Goal: Information Seeking & Learning: Check status

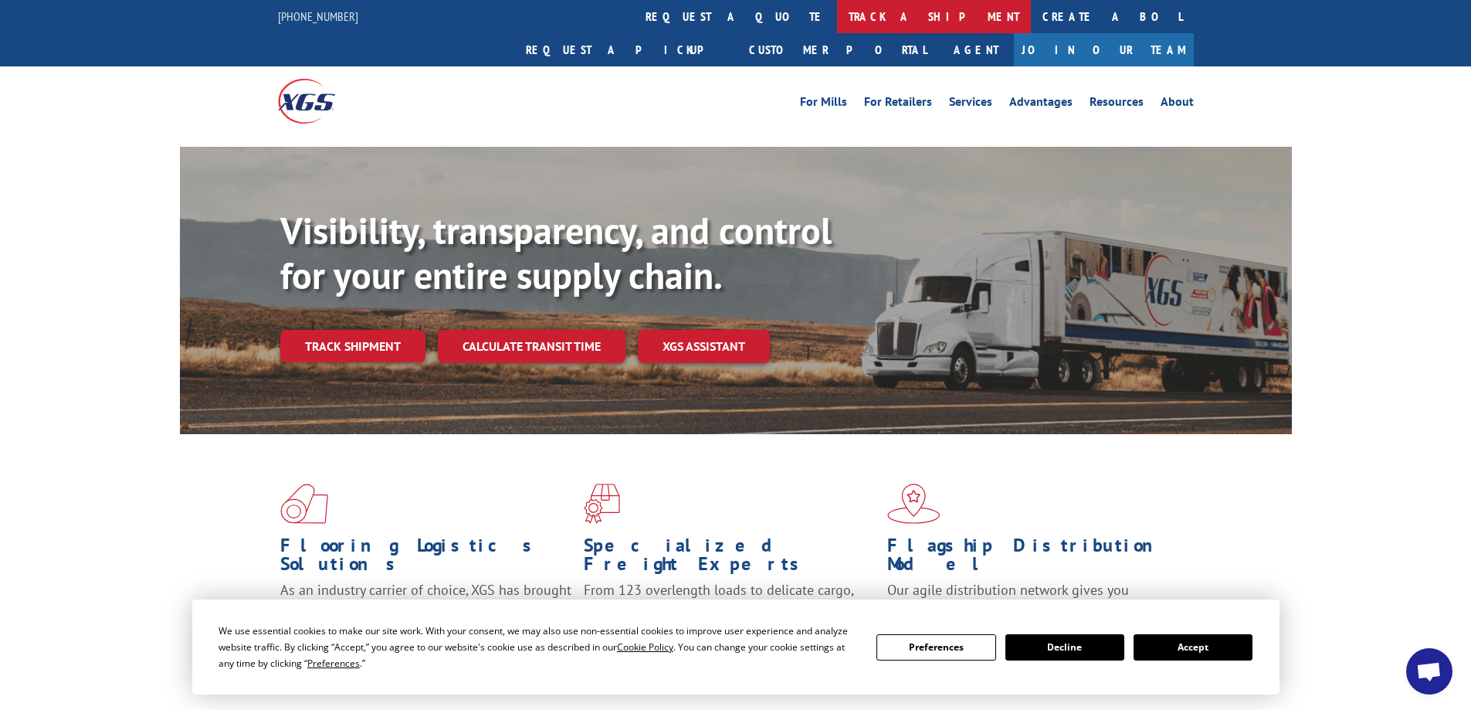
click at [837, 12] on link "track a shipment" at bounding box center [934, 16] width 194 height 33
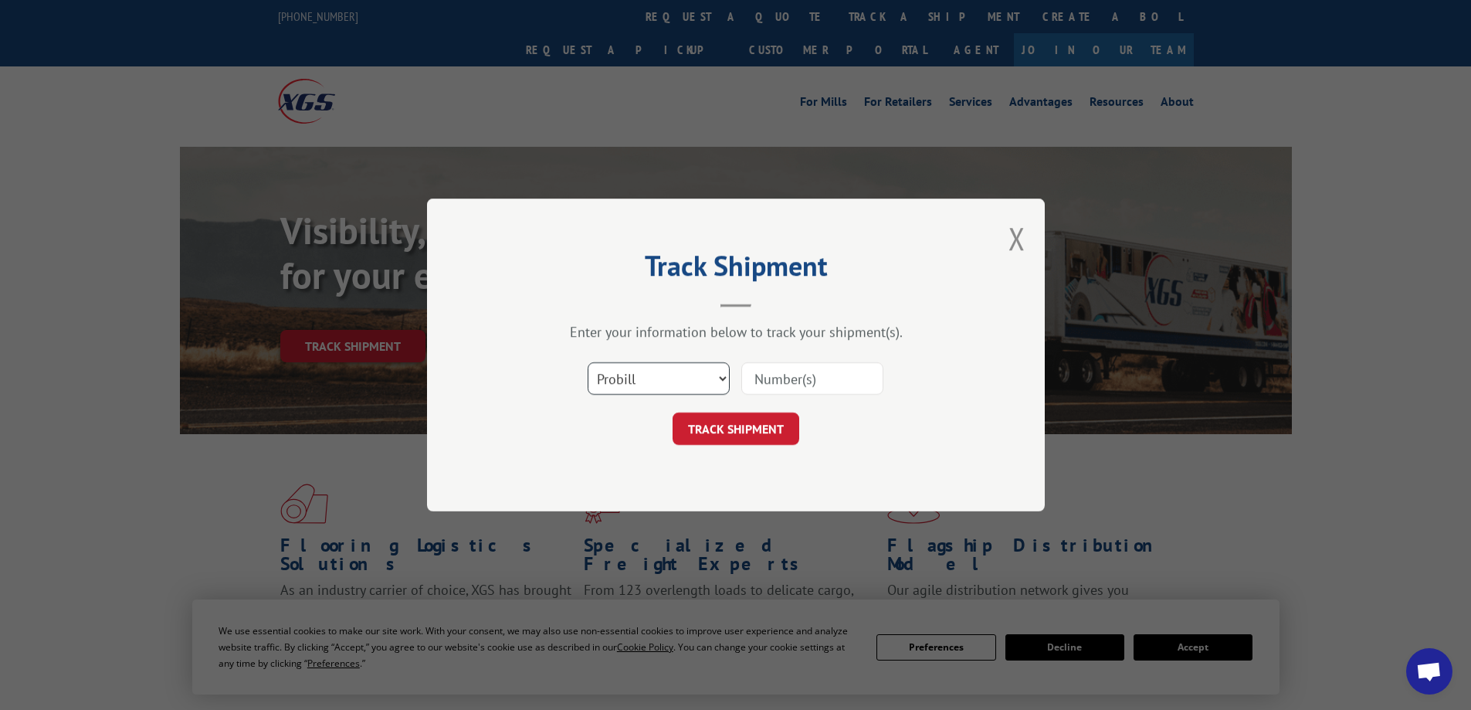
click at [659, 382] on select "Select category... Probill BOL PO" at bounding box center [659, 378] width 142 height 32
select select "bol"
click at [588, 362] on select "Select category... Probill BOL PO" at bounding box center [659, 378] width 142 height 32
click at [797, 381] on input at bounding box center [812, 378] width 142 height 32
paste input "445493"
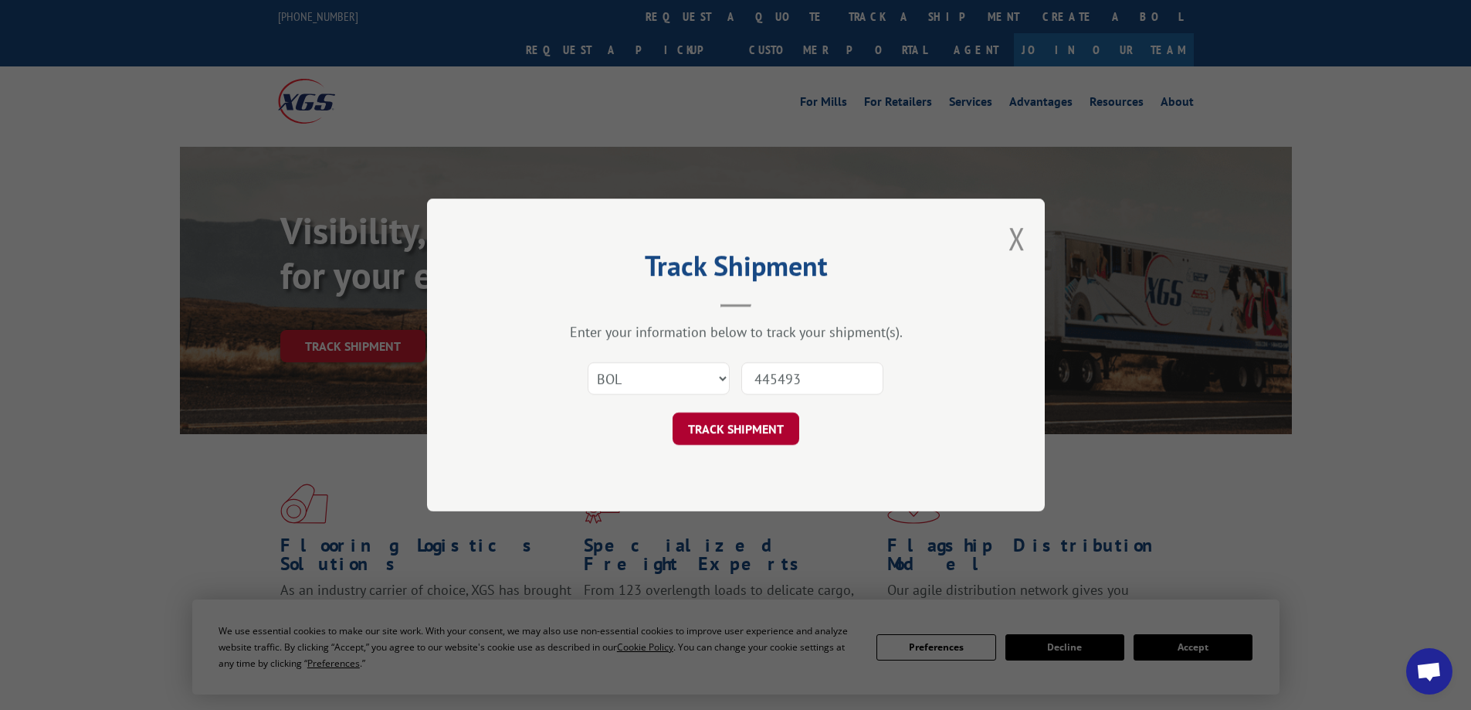
type input "445493"
click at [750, 436] on button "TRACK SHIPMENT" at bounding box center [736, 428] width 127 height 32
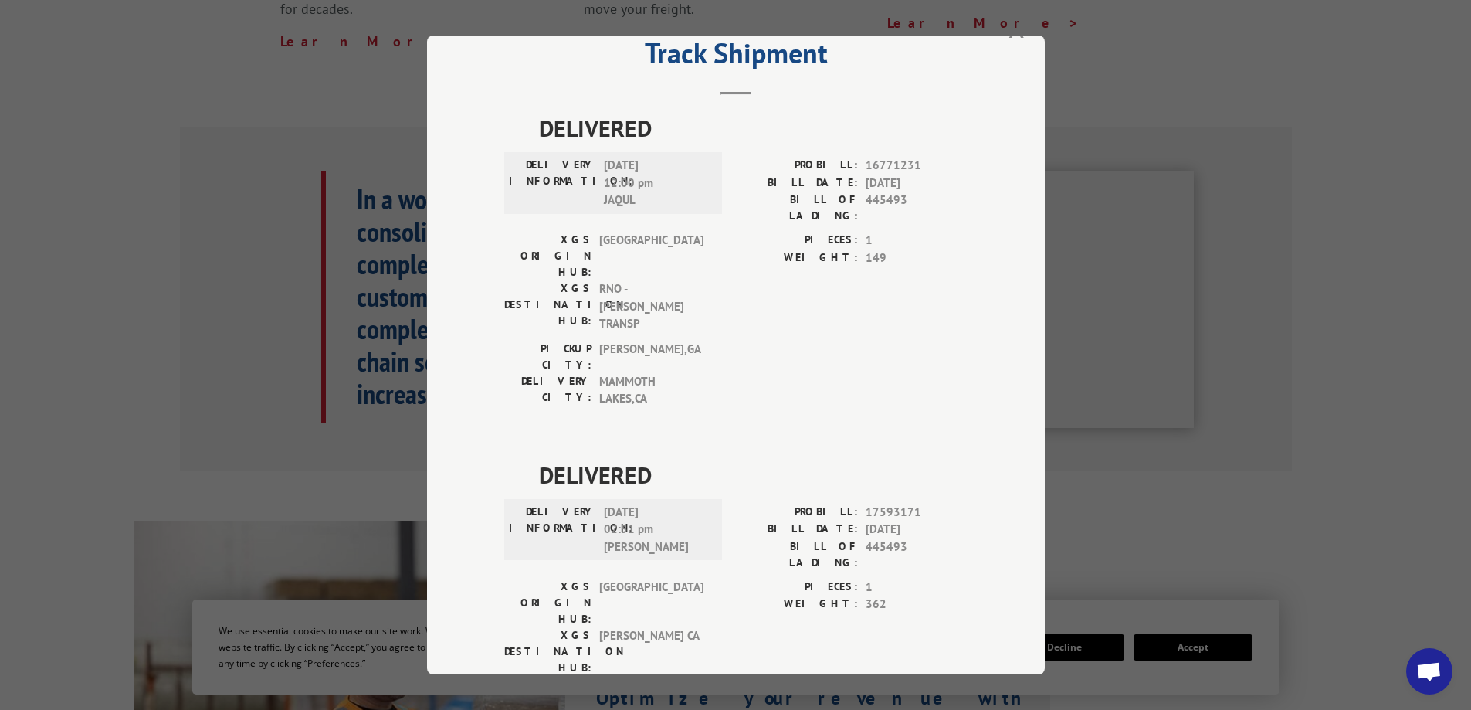
scroll to position [77, 0]
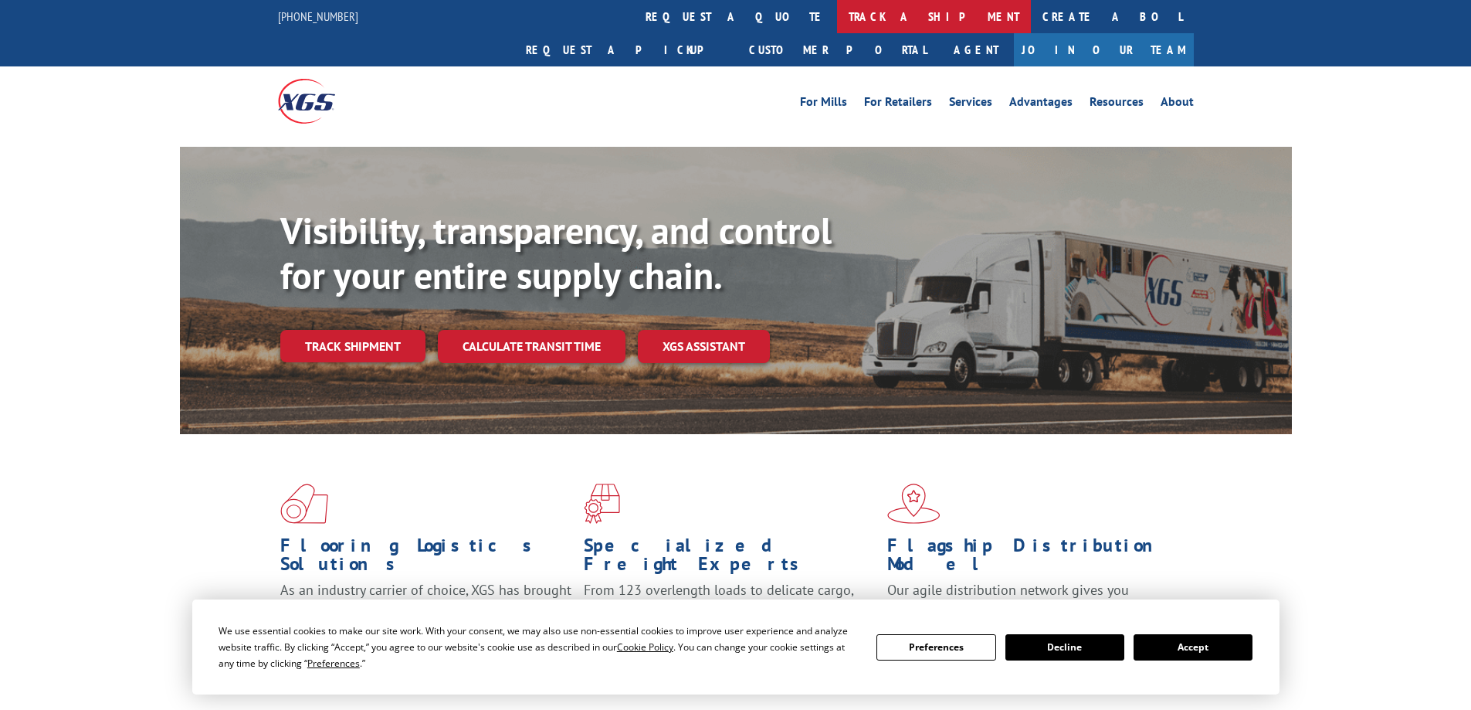
click at [837, 26] on link "track a shipment" at bounding box center [934, 16] width 194 height 33
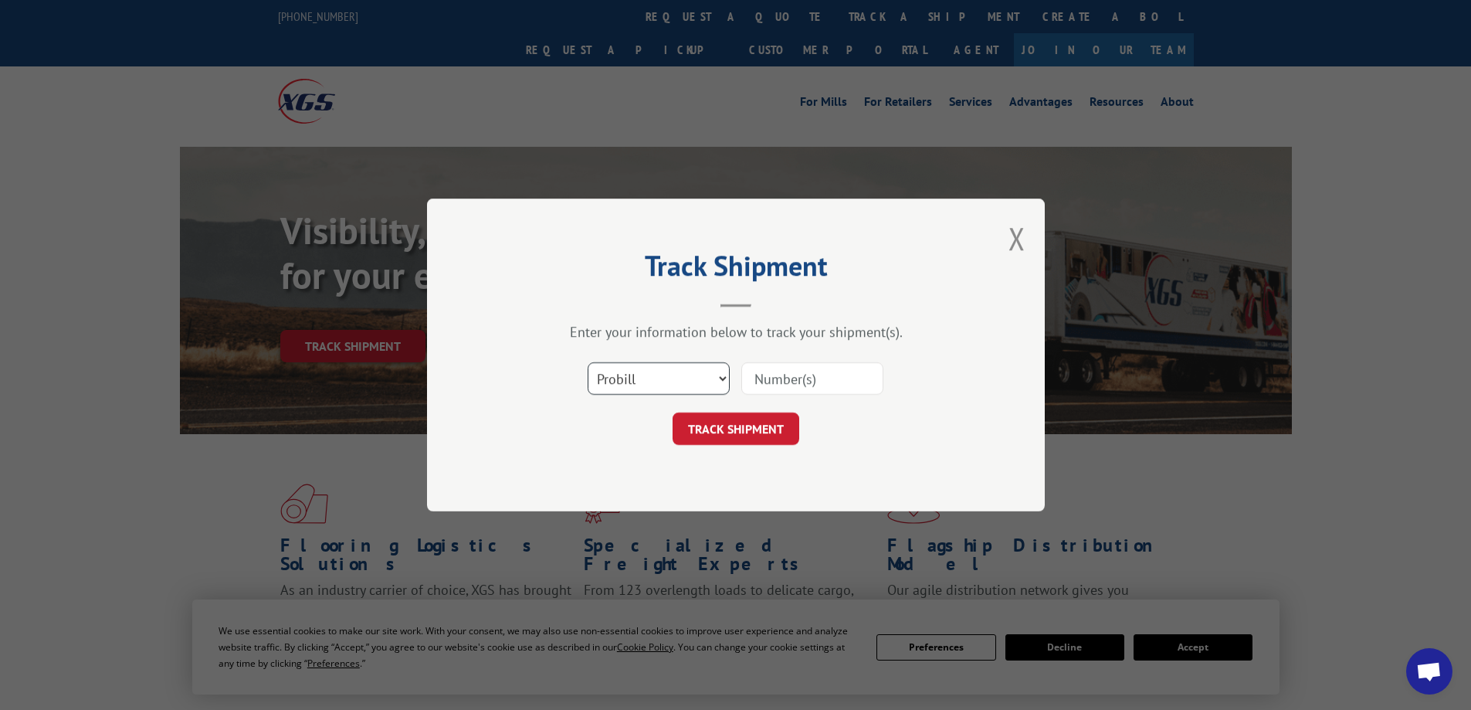
click at [686, 392] on select "Select category... Probill BOL PO" at bounding box center [659, 378] width 142 height 32
select select "bol"
click at [588, 362] on select "Select category... Probill BOL PO" at bounding box center [659, 378] width 142 height 32
click at [774, 374] on input at bounding box center [812, 378] width 142 height 32
paste input "6013497"
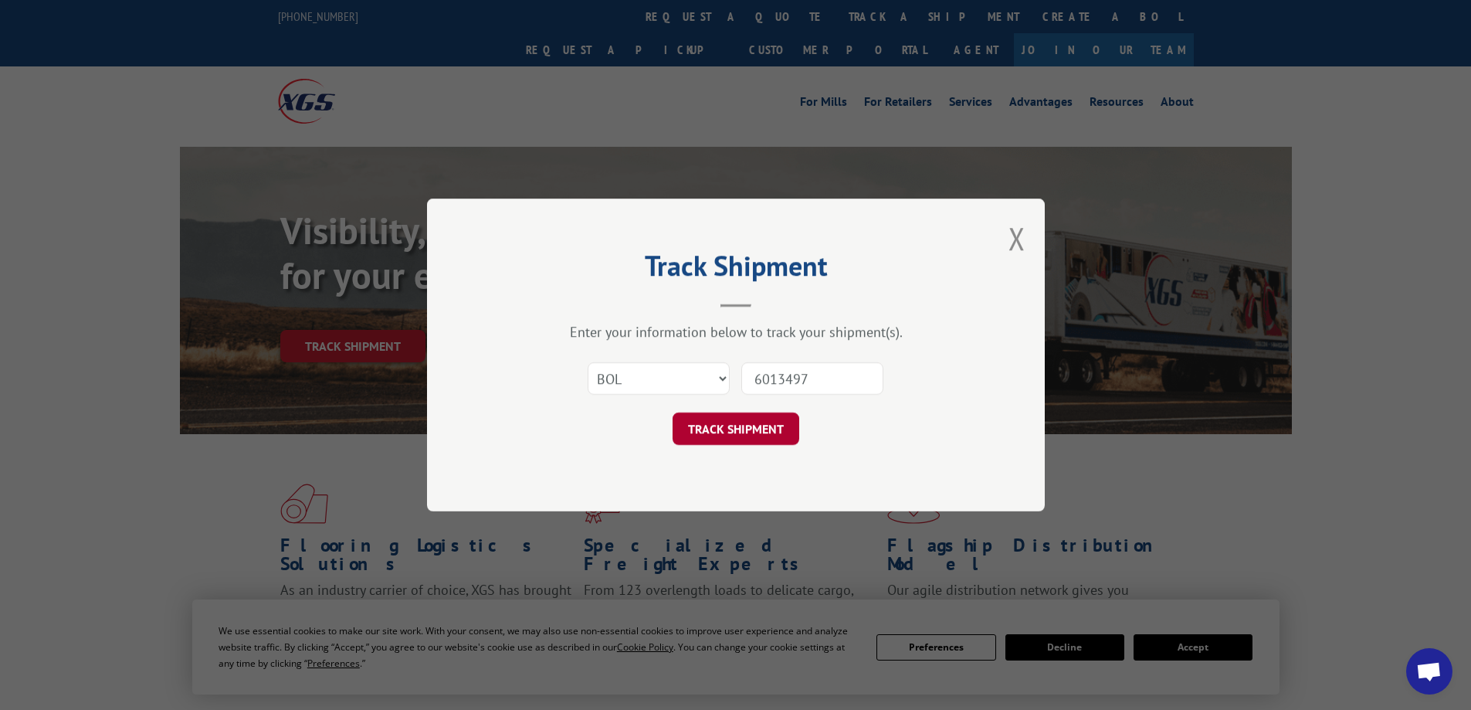
type input "6013497"
click at [770, 431] on button "TRACK SHIPMENT" at bounding box center [736, 428] width 127 height 32
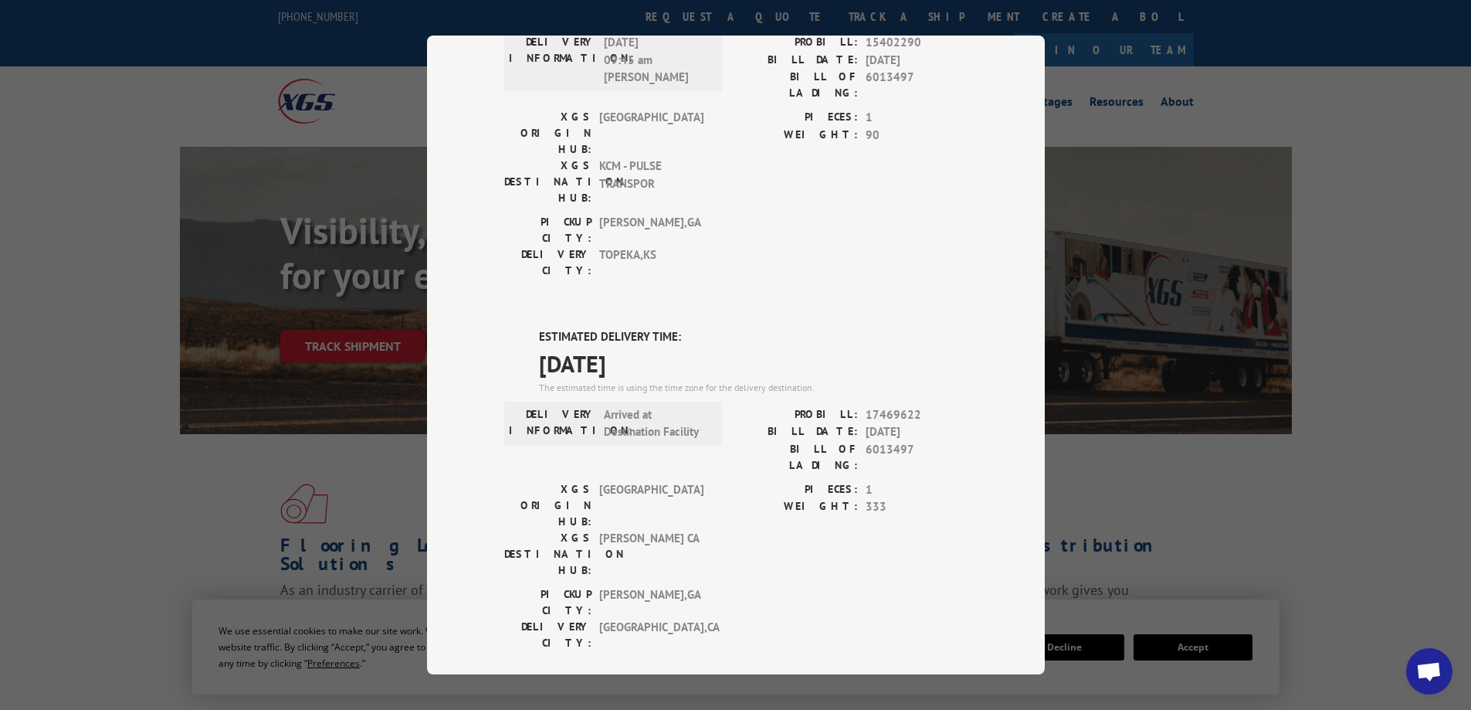
scroll to position [157, 0]
